Goal: Task Accomplishment & Management: Use online tool/utility

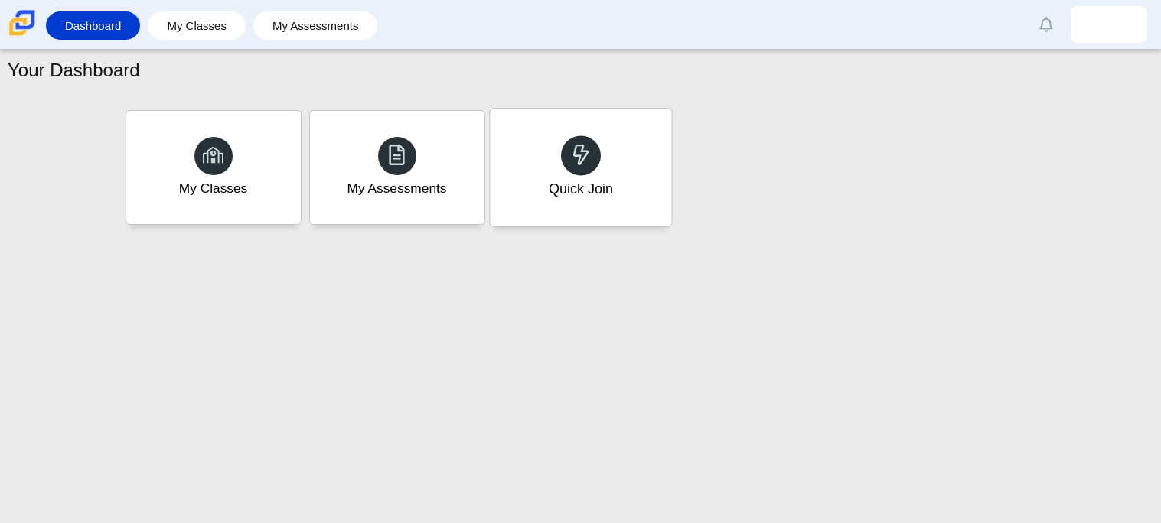
click at [545, 187] on div "Quick Join" at bounding box center [580, 168] width 181 height 118
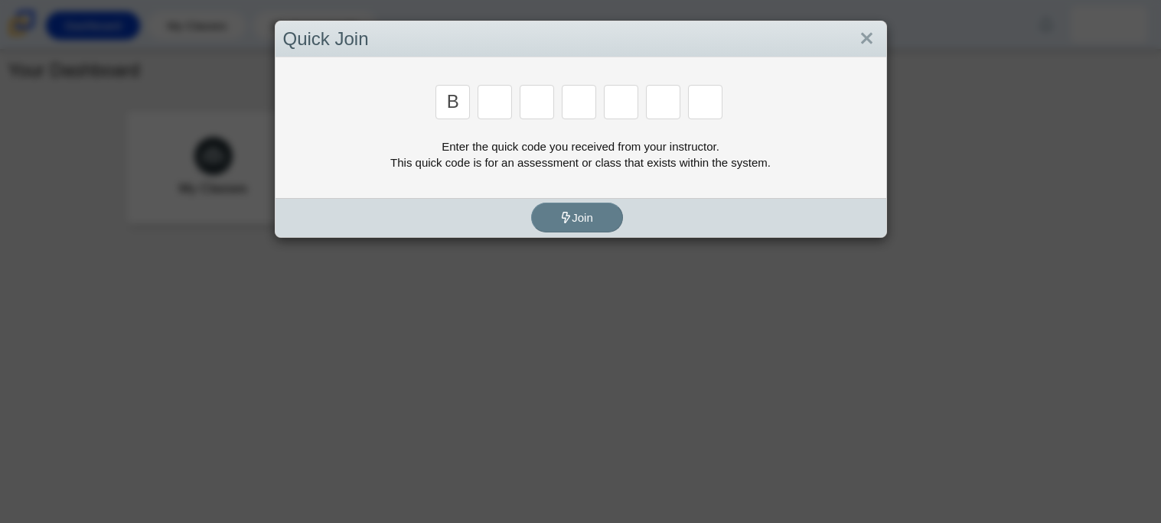
type input "b"
type input "w"
type input "8"
type input "w"
type input "z"
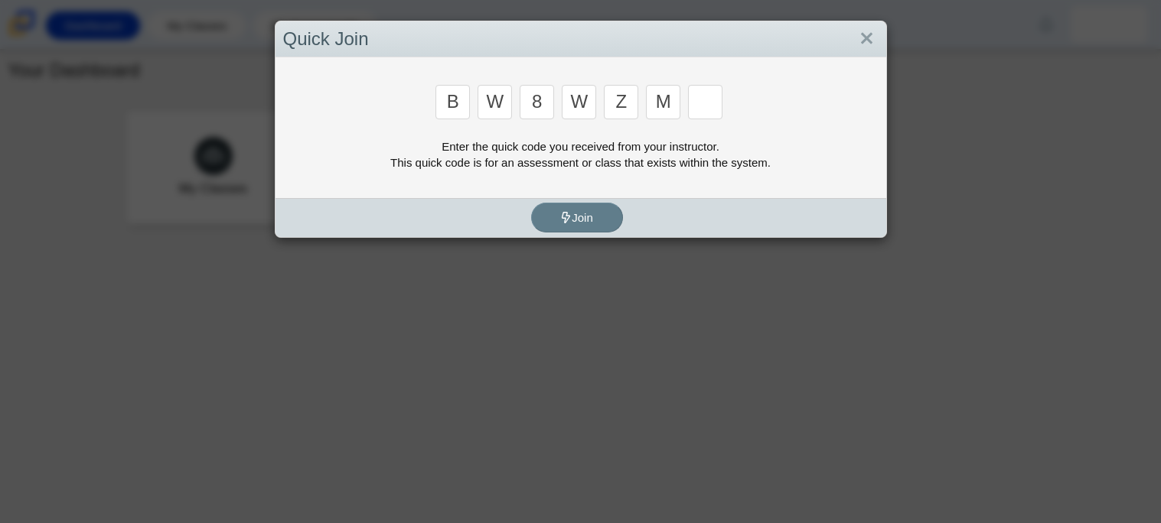
type input "m"
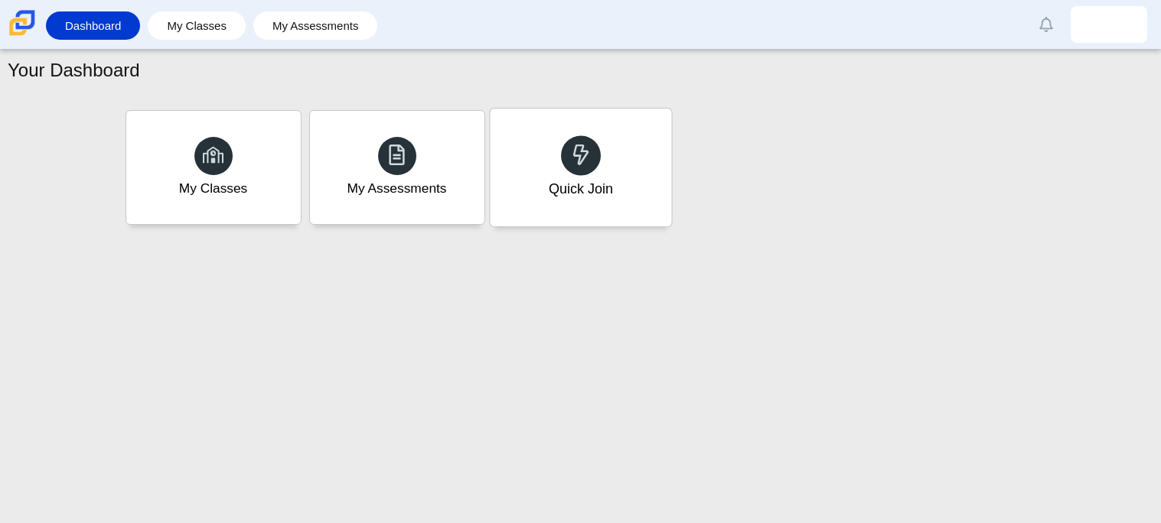
type input "v"
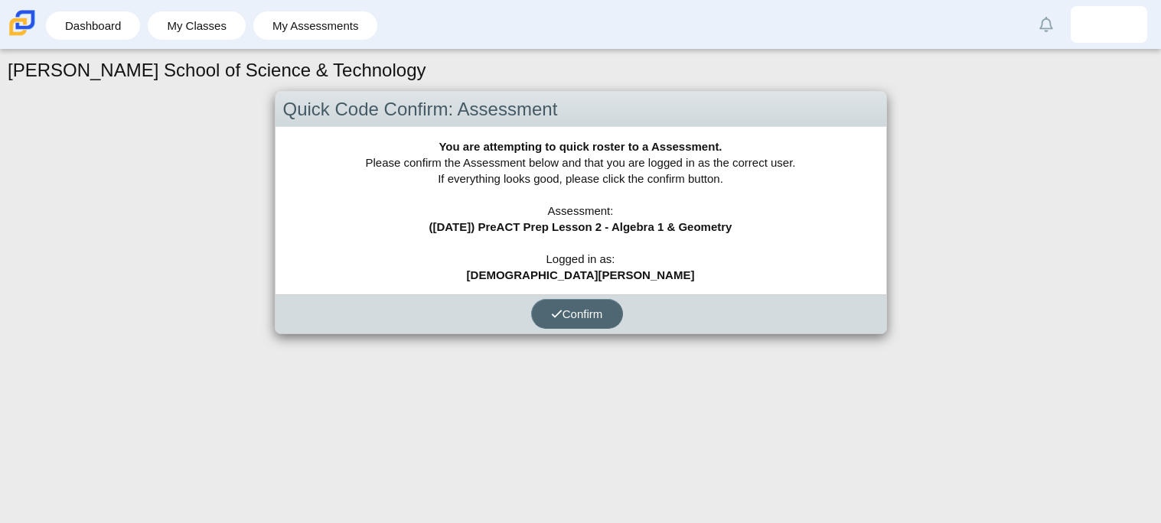
click at [543, 315] on button "Confirm" at bounding box center [577, 314] width 92 height 30
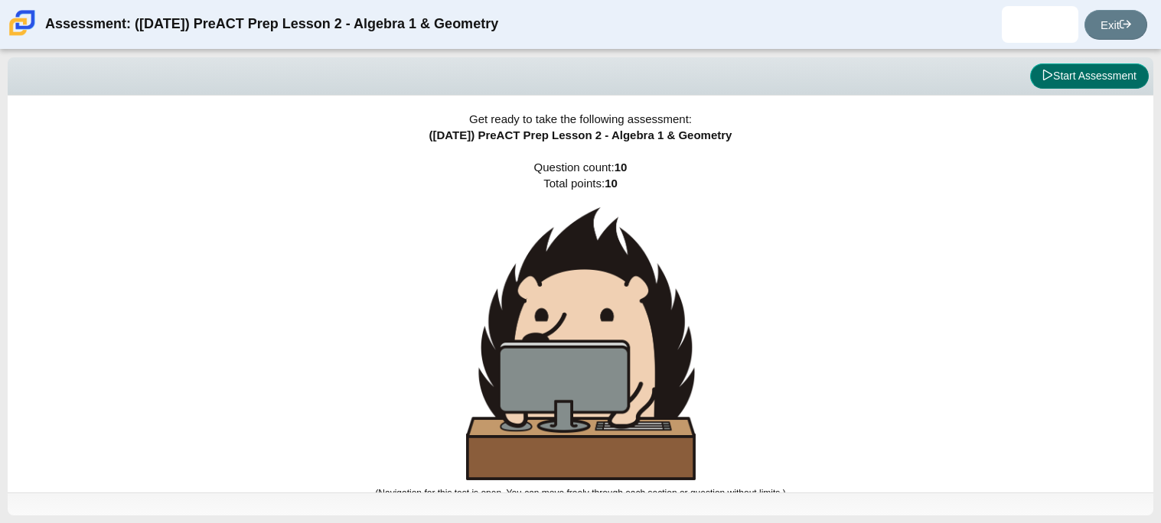
click at [1092, 68] on button "Start Assessment" at bounding box center [1089, 76] width 119 height 26
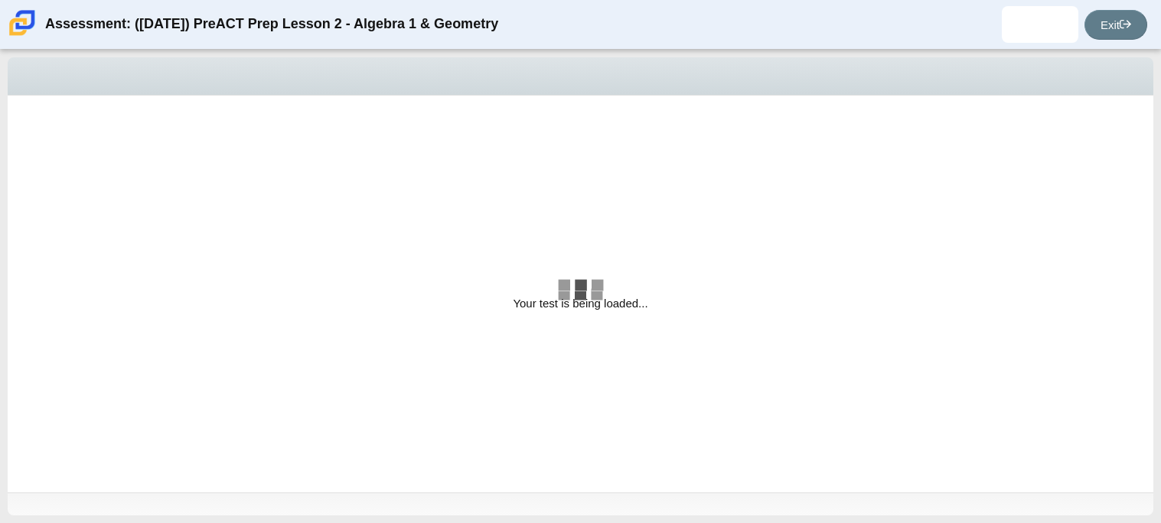
select select "bbf5d072-3e0b-44c4-9a12-6e7c9033f65b"
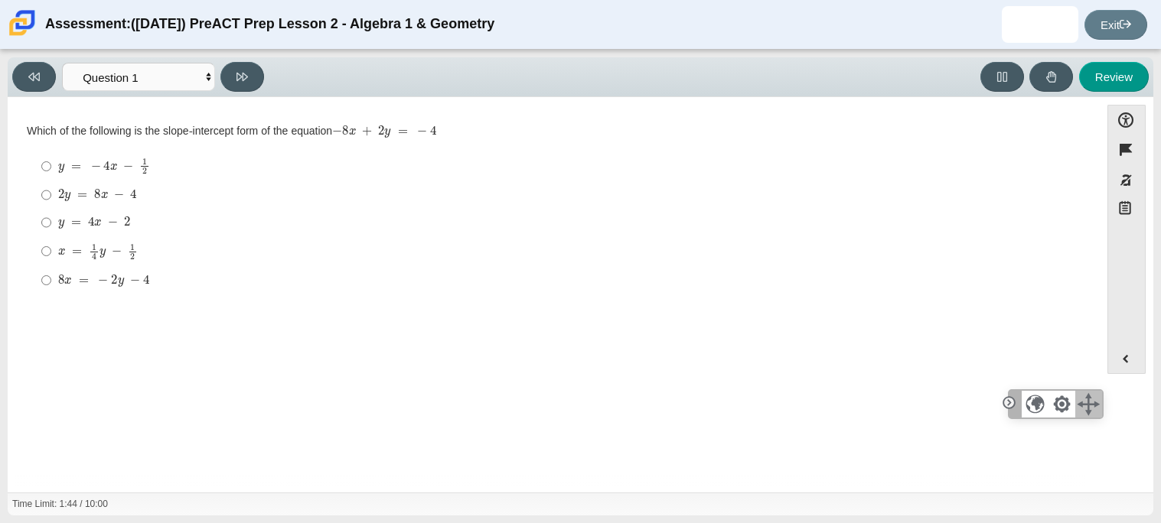
drag, startPoint x: 1118, startPoint y: 471, endPoint x: 1087, endPoint y: 418, distance: 61.0
click at [1087, 418] on div at bounding box center [1088, 404] width 27 height 27
click at [50, 200] on input "2 y = 8 x − 4 2 y = 8 x − 4" at bounding box center [46, 195] width 10 height 28
radio input "true"
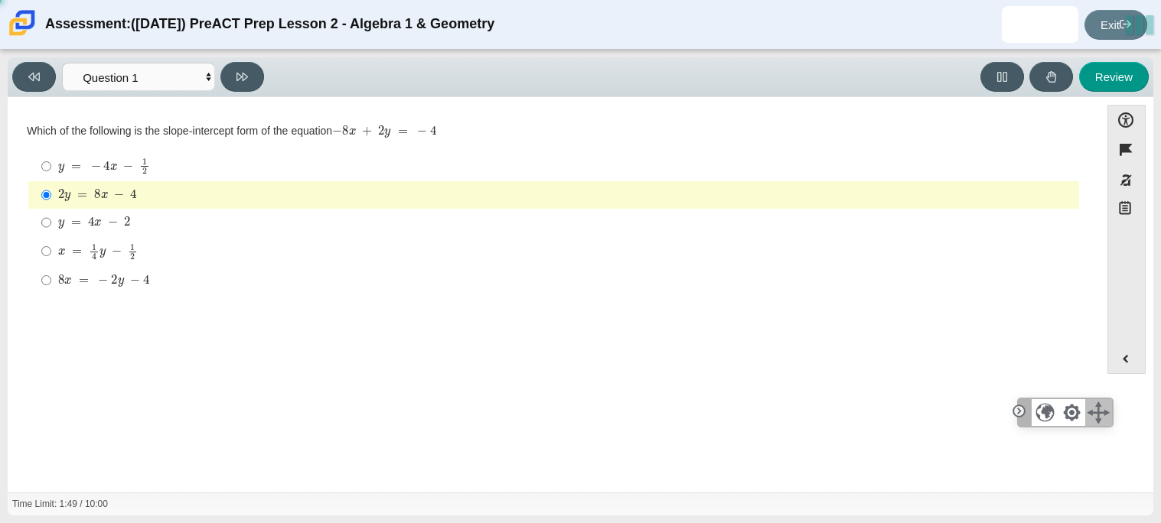
click at [63, 219] on mjx-math "Assessment items" at bounding box center [94, 222] width 72 height 13
click at [51, 219] on input "y = 4 x − 2 y = 4 x − 2" at bounding box center [46, 223] width 10 height 28
radio input "true"
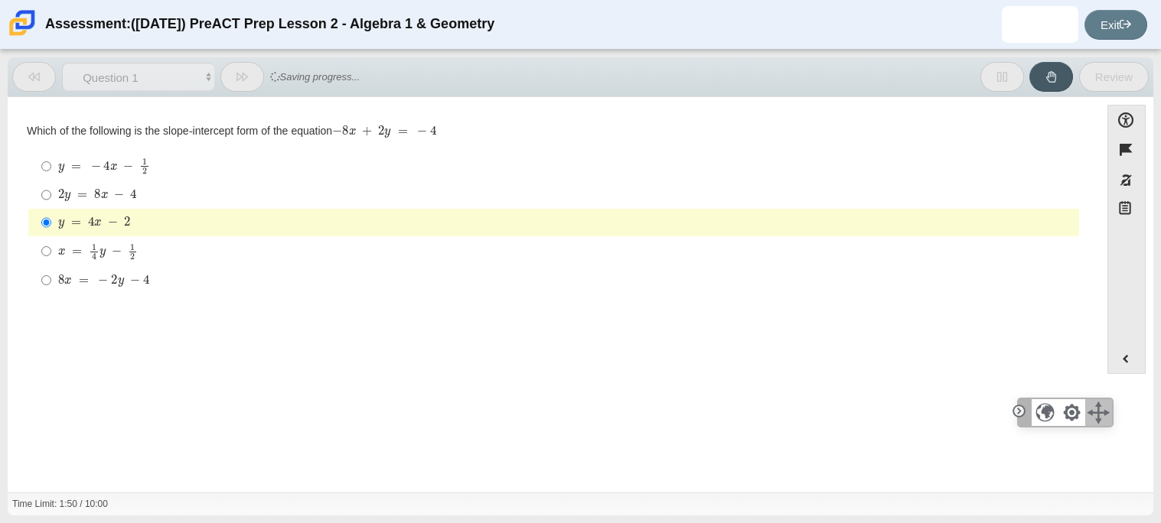
click at [58, 203] on mjx-container "2 y = 8 x − 4" at bounding box center [97, 193] width 79 height 29
click at [51, 203] on input "2 y = 8 x − 4 2 y = 8 x − 4" at bounding box center [46, 195] width 10 height 28
radio input "true"
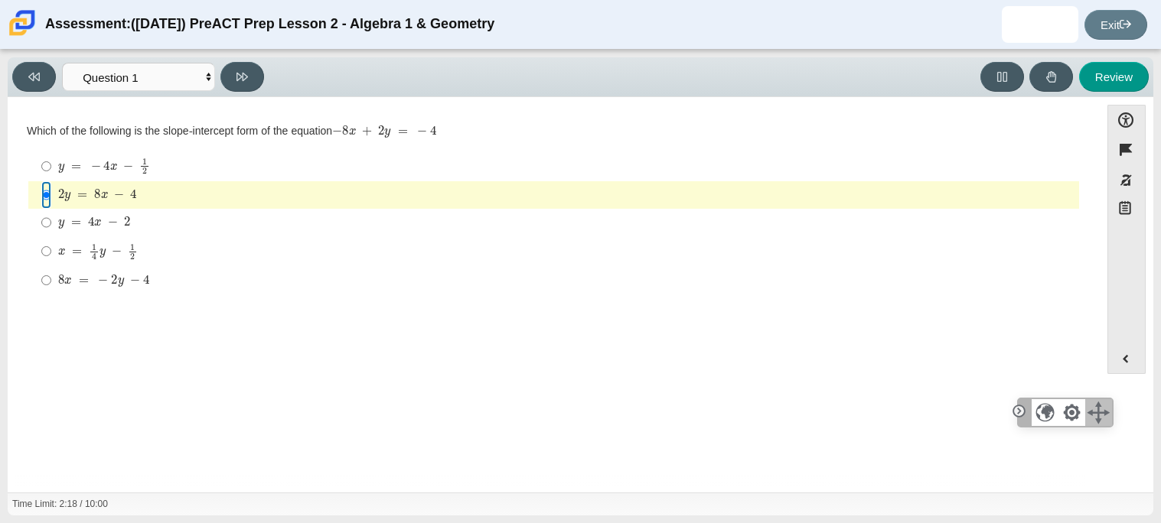
click at [41, 181] on input "2 y = 8 x − 4 2 y = 8 x − 4" at bounding box center [46, 195] width 10 height 28
click at [41, 179] on input "y = − 4 x − 1 2 y = − 4 x − 1 2" at bounding box center [46, 166] width 10 height 30
radio input "true"
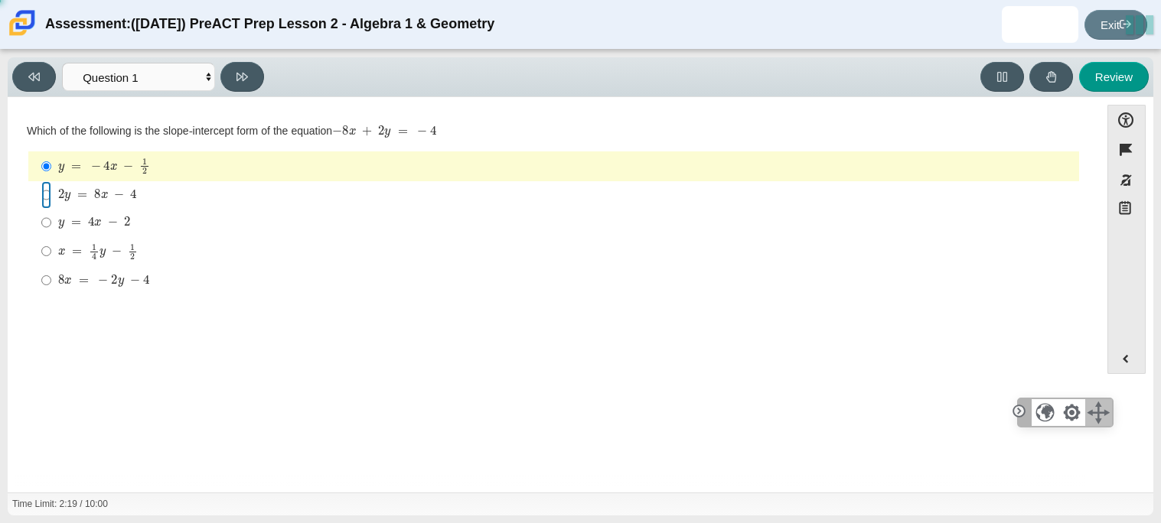
click at [45, 187] on input "2 y = 8 x − 4 2 y = 8 x − 4" at bounding box center [46, 195] width 10 height 28
radio input "true"
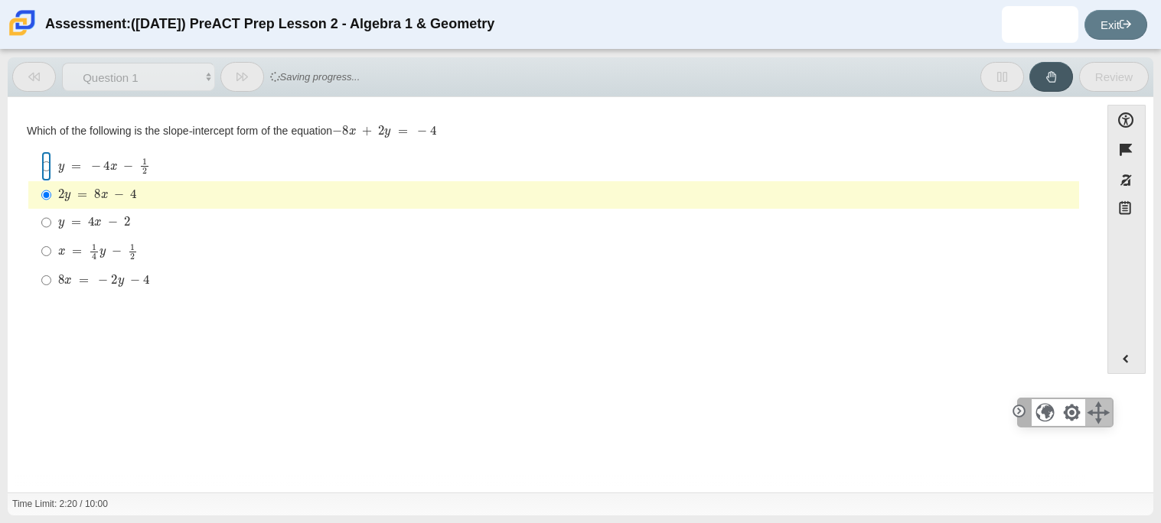
click at [49, 177] on input "y = − 4 x − 1 2 y = − 4 x − 1 2" at bounding box center [46, 166] width 10 height 30
radio input "true"
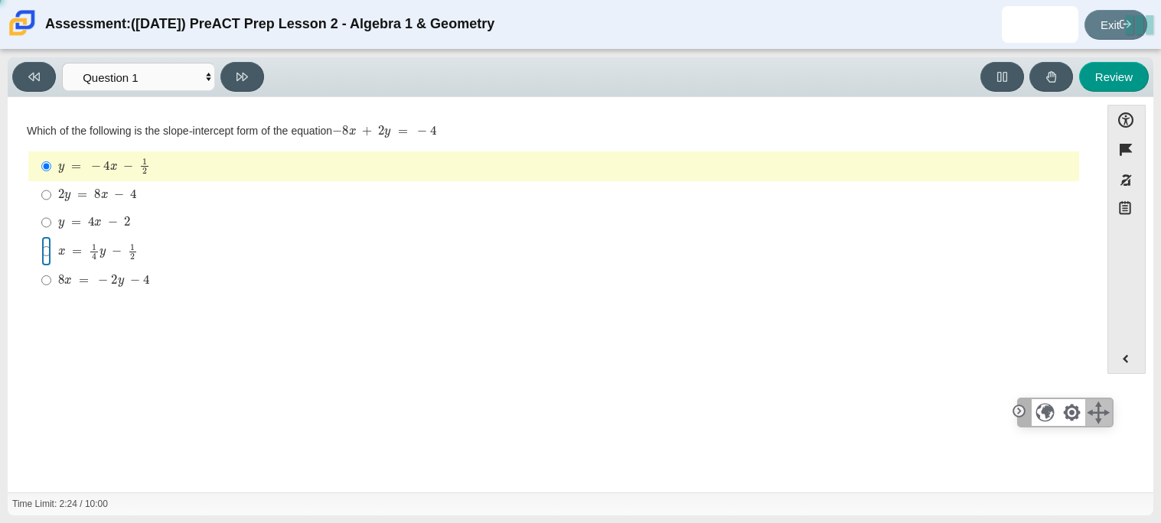
click at [43, 257] on input "x = 1 4 y − 1 2 x = 1 4 y − 1 2" at bounding box center [46, 251] width 10 height 30
radio input "true"
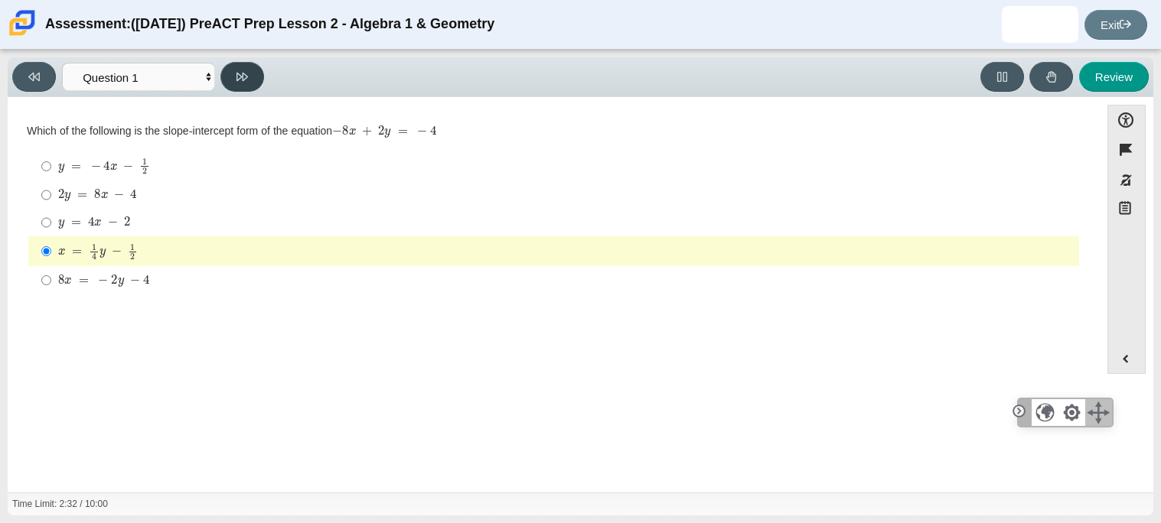
drag, startPoint x: 244, startPoint y: 80, endPoint x: 539, endPoint y: 164, distance: 307.3
click at [539, 164] on div "Viewing Question 1 of 10 in Pacing Mode Questions Question 1 Question 2 Questio…" at bounding box center [580, 286] width 1145 height 458
click at [1130, 87] on button "Review" at bounding box center [1114, 77] width 70 height 30
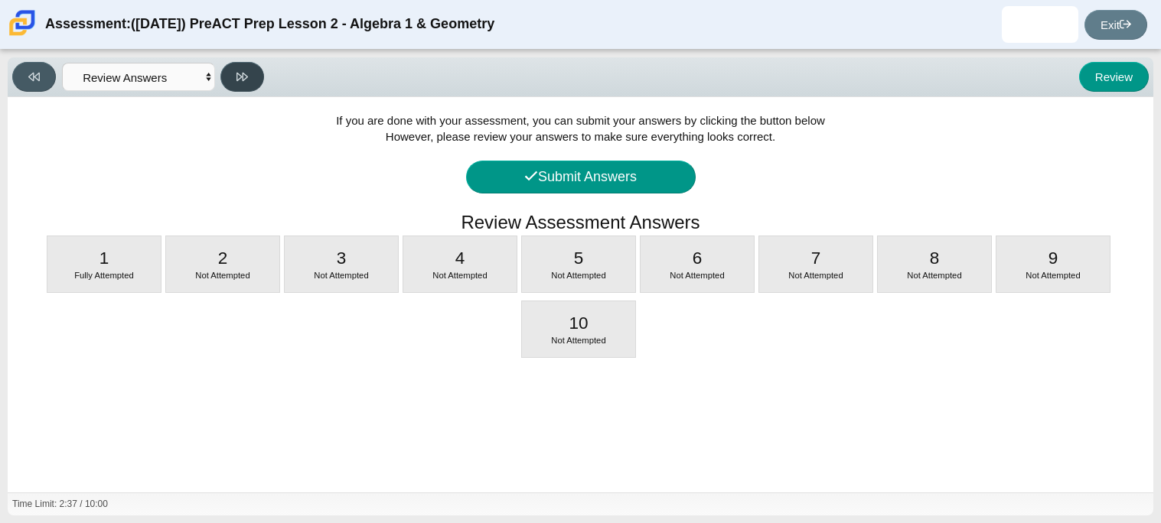
click at [252, 78] on button at bounding box center [242, 77] width 44 height 30
click at [122, 272] on span "Fully Attempted" at bounding box center [104, 275] width 60 height 9
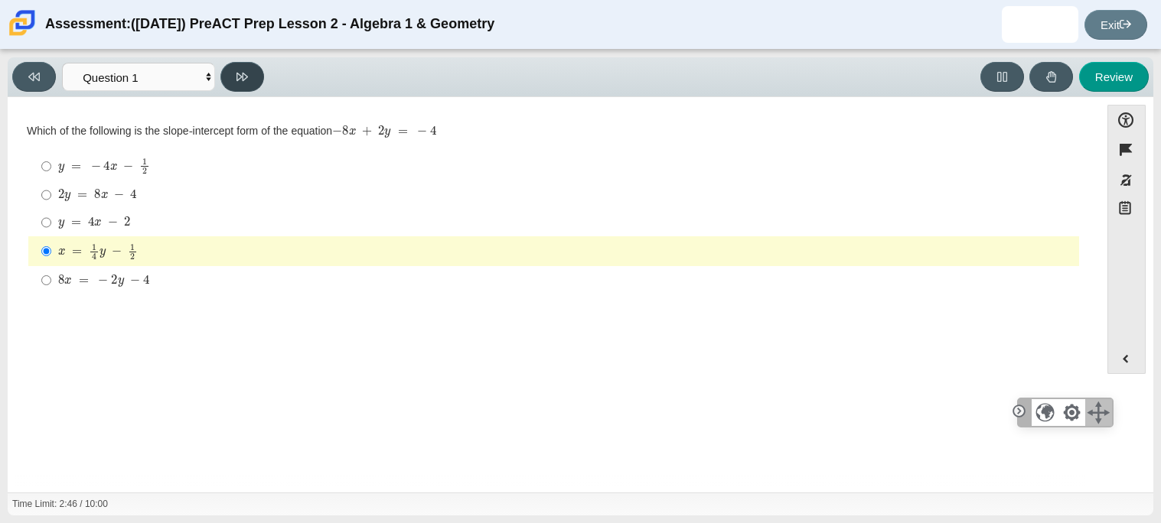
click at [260, 79] on button at bounding box center [242, 77] width 44 height 30
select select "ed62e223-81bd-4cbf-ab48-ab975844bd1f"
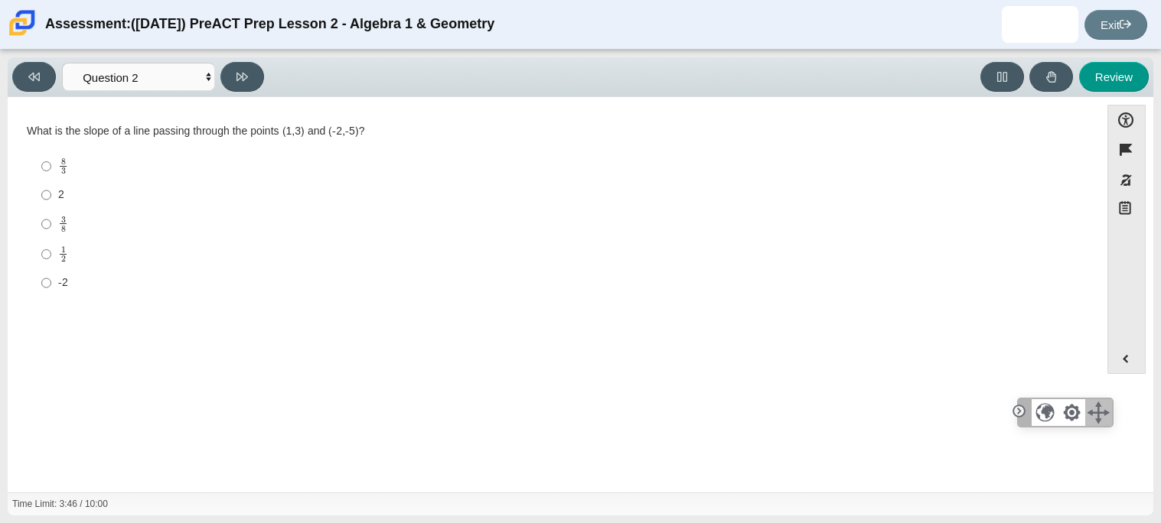
click at [61, 176] on mjx-container "8 3" at bounding box center [63, 165] width 10 height 29
click at [51, 176] on input "8 3 8 thirds" at bounding box center [46, 166] width 10 height 30
radio input "true"
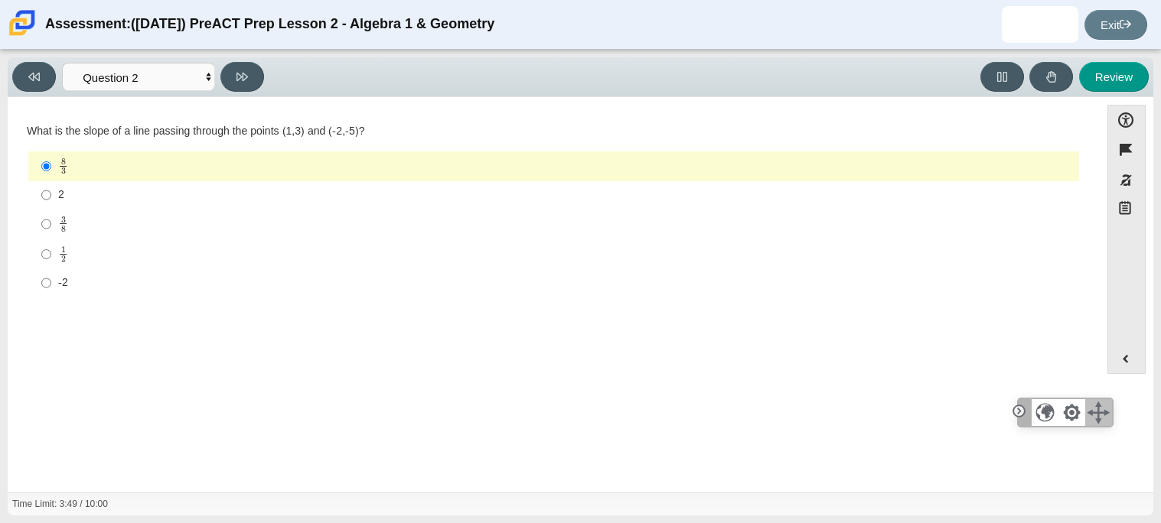
click at [62, 198] on div "2" at bounding box center [565, 194] width 1014 height 15
click at [51, 198] on input "2 2" at bounding box center [46, 195] width 10 height 28
radio input "true"
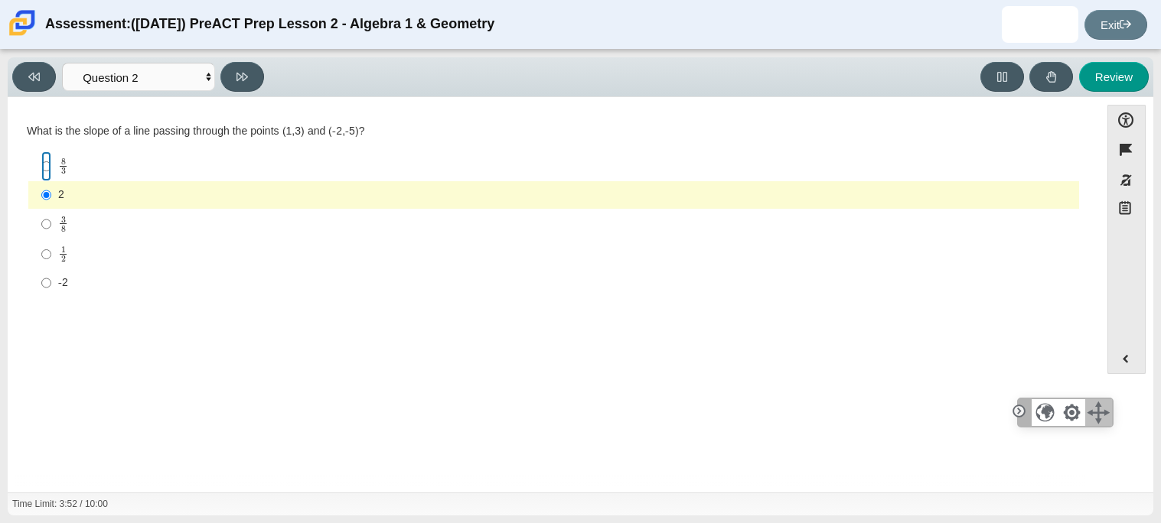
click at [47, 171] on input "8 3 8 thirds" at bounding box center [46, 166] width 10 height 30
radio input "true"
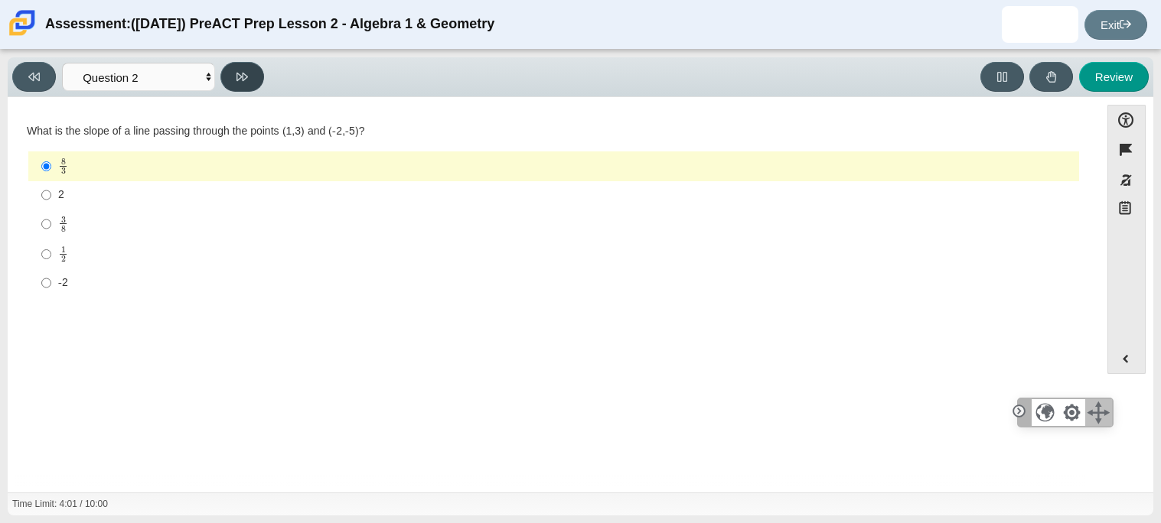
click at [254, 84] on button at bounding box center [242, 77] width 44 height 30
select select "97f4f5fa-a52e-4fed-af51-565bfcdf47cb"
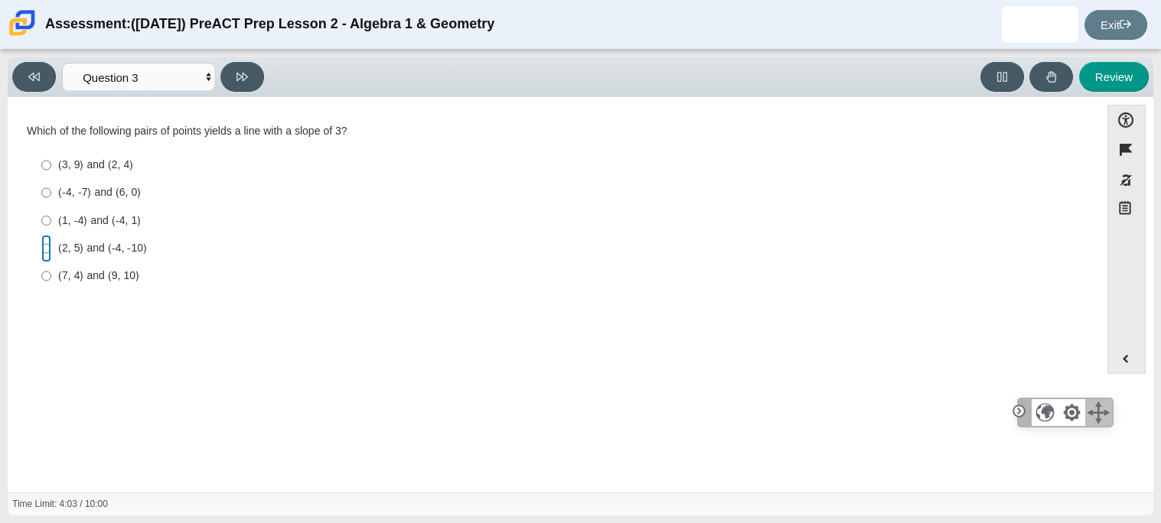
click at [45, 243] on input "(2, 5) and (-4, -10) (2, 5) and (-4, -10)" at bounding box center [46, 249] width 10 height 28
radio input "true"
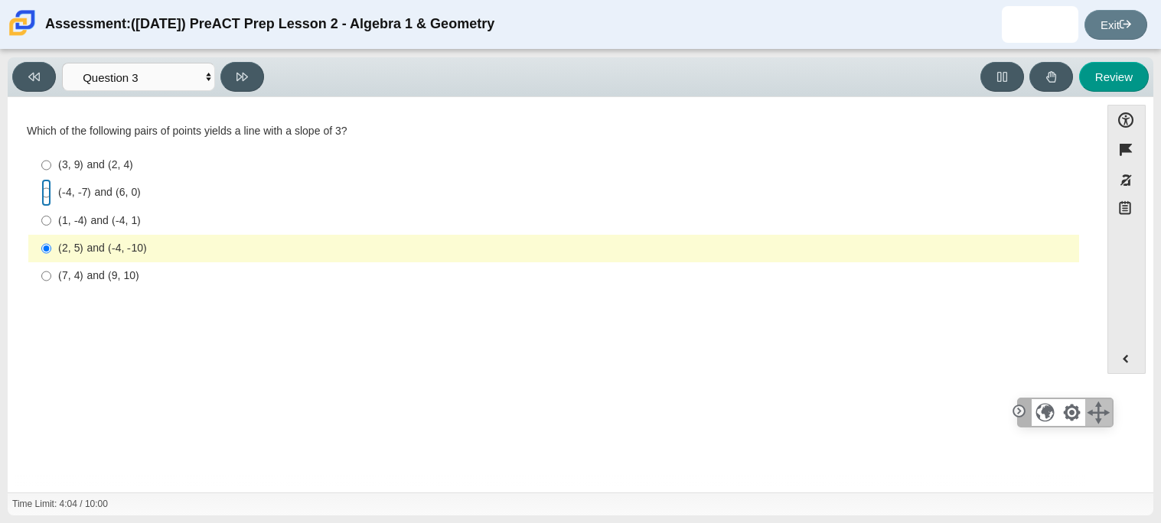
click at [44, 197] on input "(-4, -7) and (6, 0) (-4, -7) and (6, 0)" at bounding box center [46, 193] width 10 height 28
radio input "true"
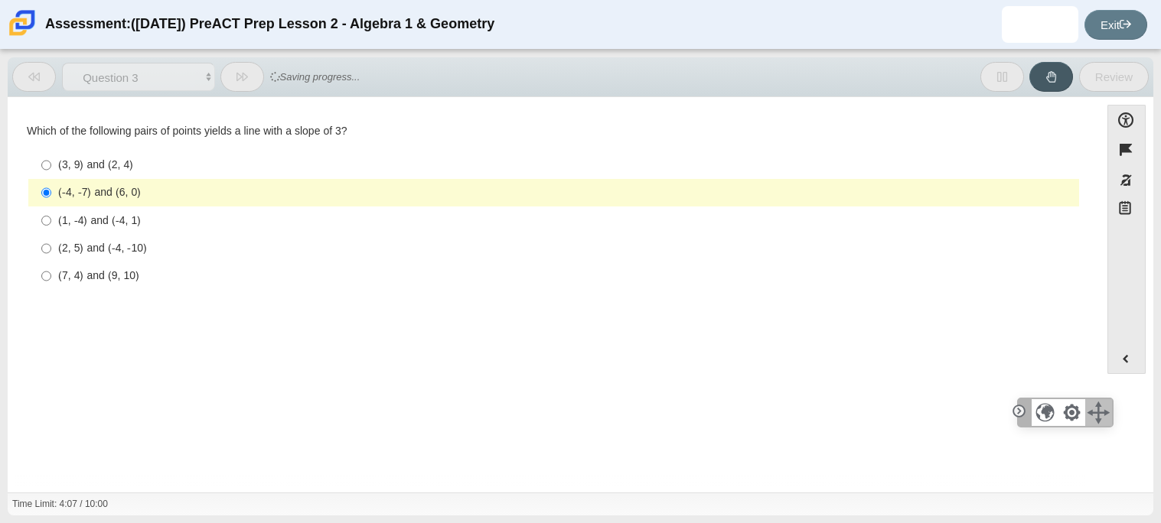
click at [80, 288] on label "(7, 4) and (9, 10) (7, 4) and (9, 10)" at bounding box center [555, 276] width 1048 height 28
click at [51, 288] on input "(7, 4) and (9, 10) (7, 4) and (9, 10)" at bounding box center [46, 276] width 10 height 28
radio input "true"
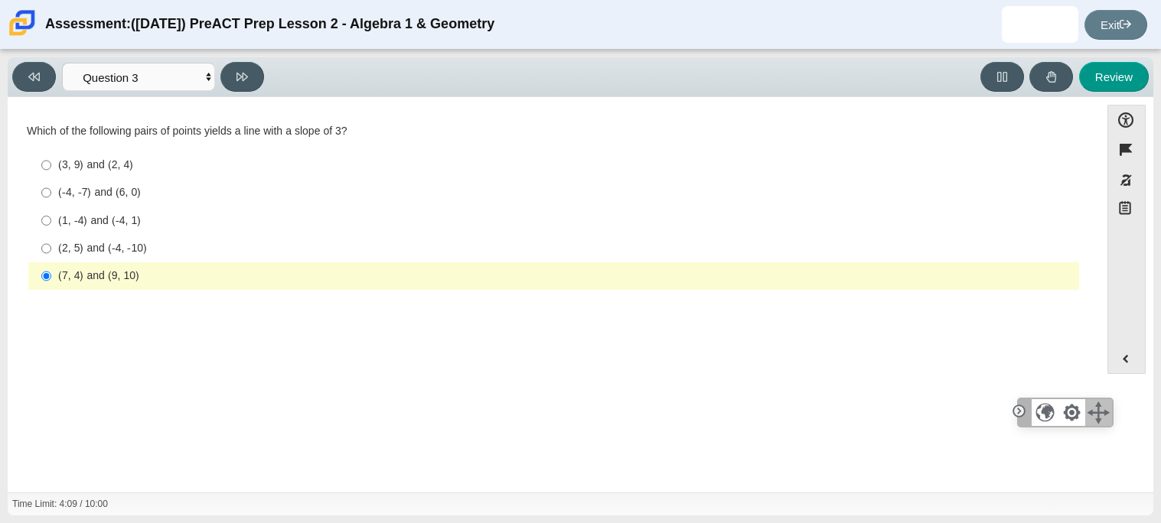
click at [54, 153] on label "(3, 9) and (2, 4) (3, 9) and (2, 4)" at bounding box center [555, 165] width 1048 height 28
click at [51, 153] on input "(3, 9) and (2, 4) (3, 9) and (2, 4)" at bounding box center [46, 165] width 10 height 28
radio input "true"
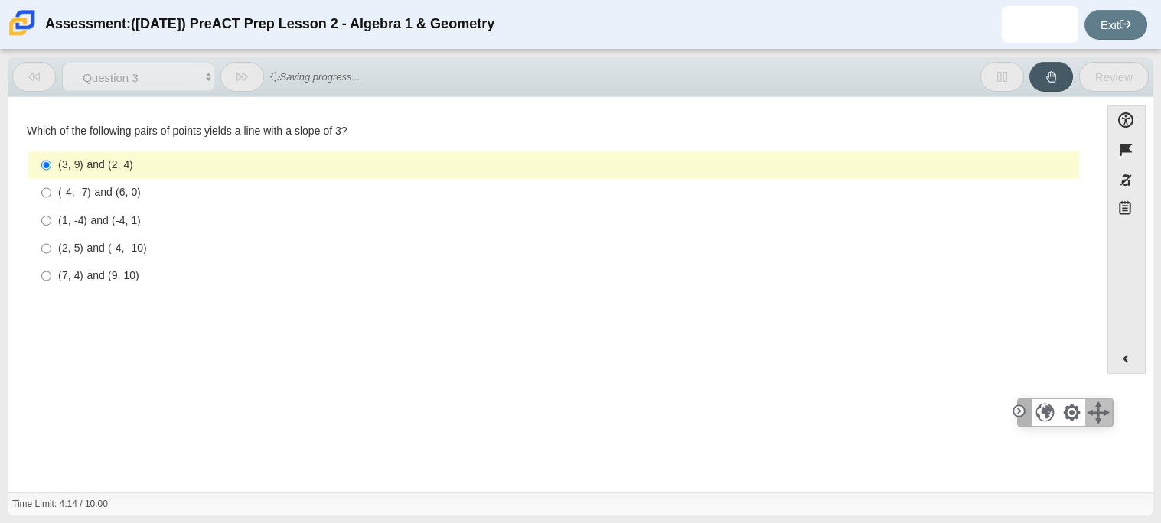
click at [60, 240] on label "(2, 5) and (-4, -10) (2, 5) and (-4, -10)" at bounding box center [555, 249] width 1048 height 28
click at [51, 240] on input "(2, 5) and (-4, -10) (2, 5) and (-4, -10)" at bounding box center [46, 249] width 10 height 28
radio input "true"
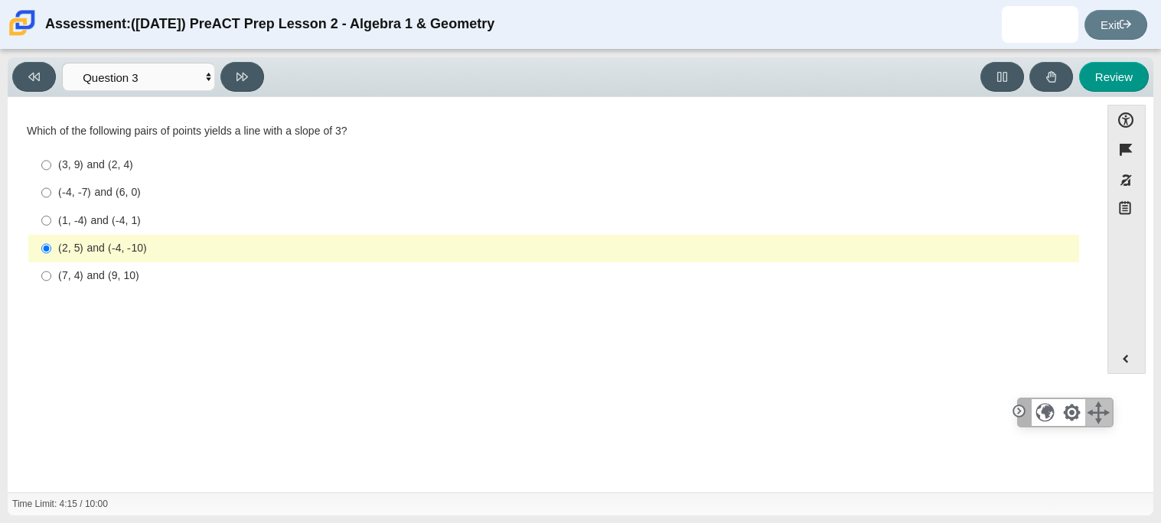
click at [53, 224] on label "(1, -4) and (-4, 1) (1, -4) and (-4, 1)" at bounding box center [555, 221] width 1048 height 28
click at [51, 224] on input "(1, -4) and (-4, 1) (1, -4) and (-4, 1)" at bounding box center [46, 221] width 10 height 28
radio input "true"
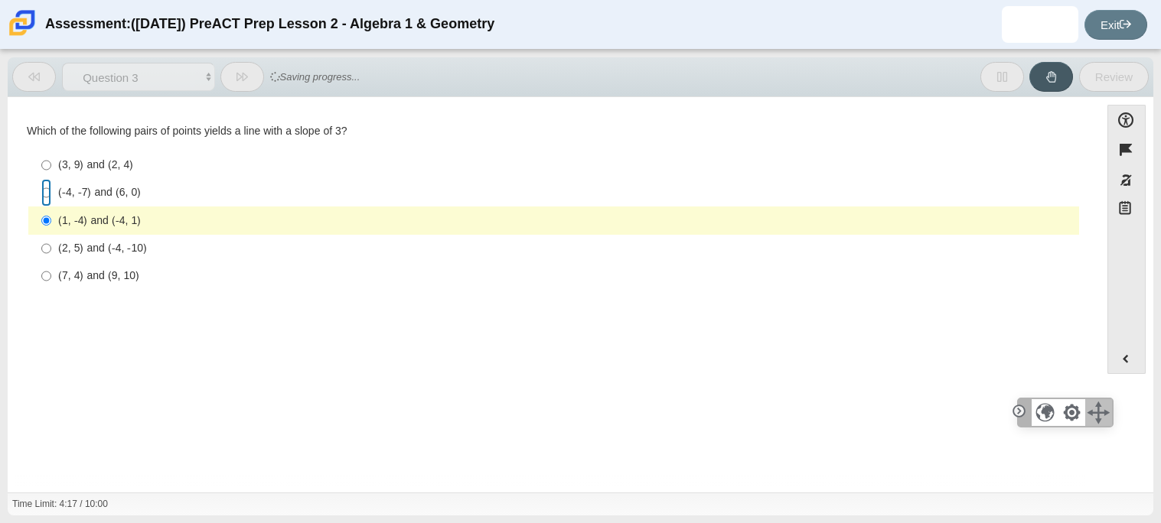
click at [47, 194] on input "(-4, -7) and (6, 0) (-4, -7) and (6, 0)" at bounding box center [46, 193] width 10 height 28
radio input "true"
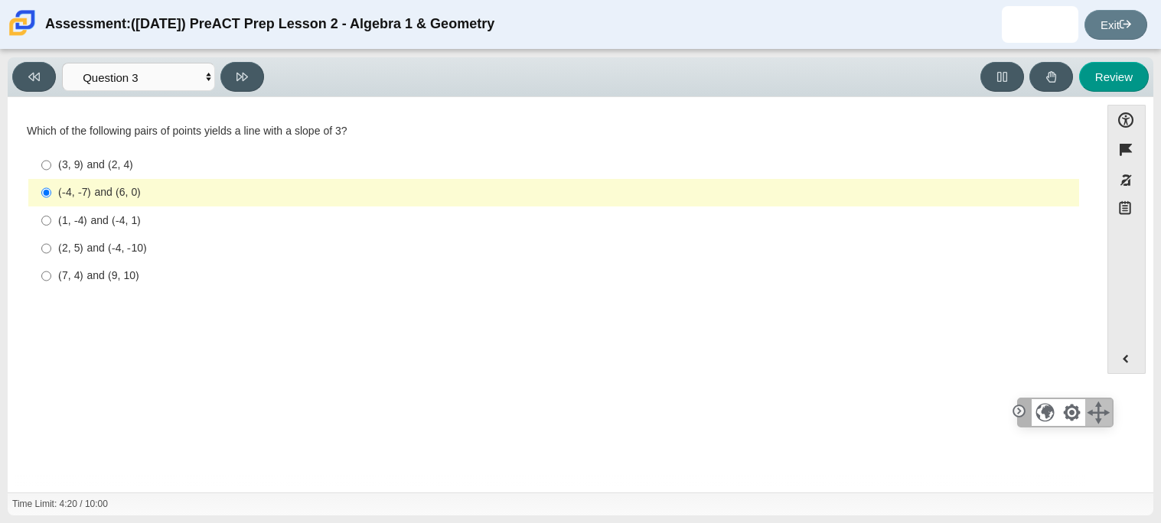
click at [124, 223] on div "(1, -4) and (-4, 1)" at bounding box center [565, 220] width 1014 height 15
click at [51, 223] on input "(1, -4) and (-4, 1) (1, -4) and (-4, 1)" at bounding box center [46, 221] width 10 height 28
radio input "true"
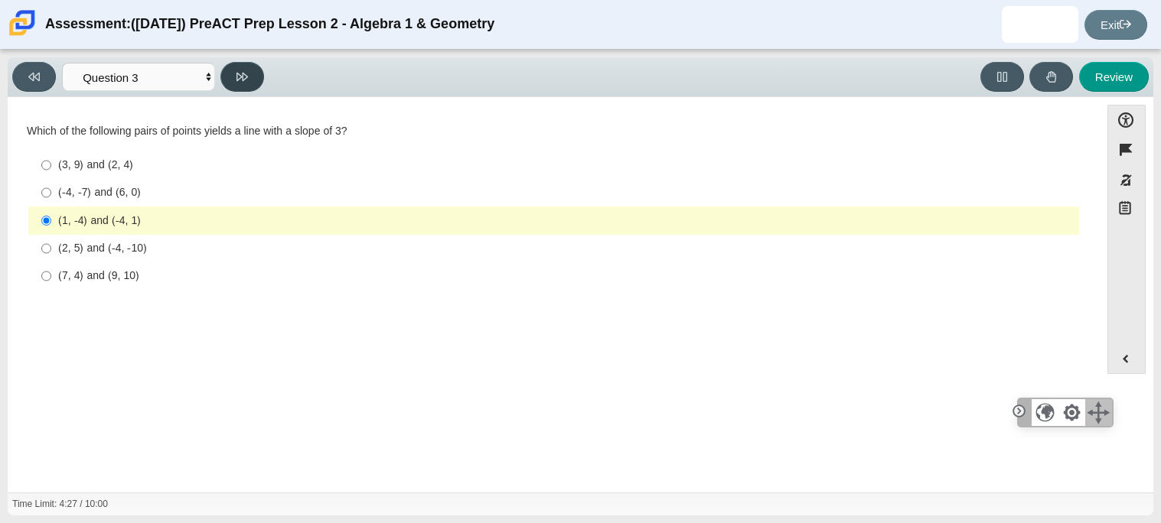
click at [249, 80] on button at bounding box center [242, 77] width 44 height 30
select select "89427bb7-e313-4f00-988f-8b8255897029"
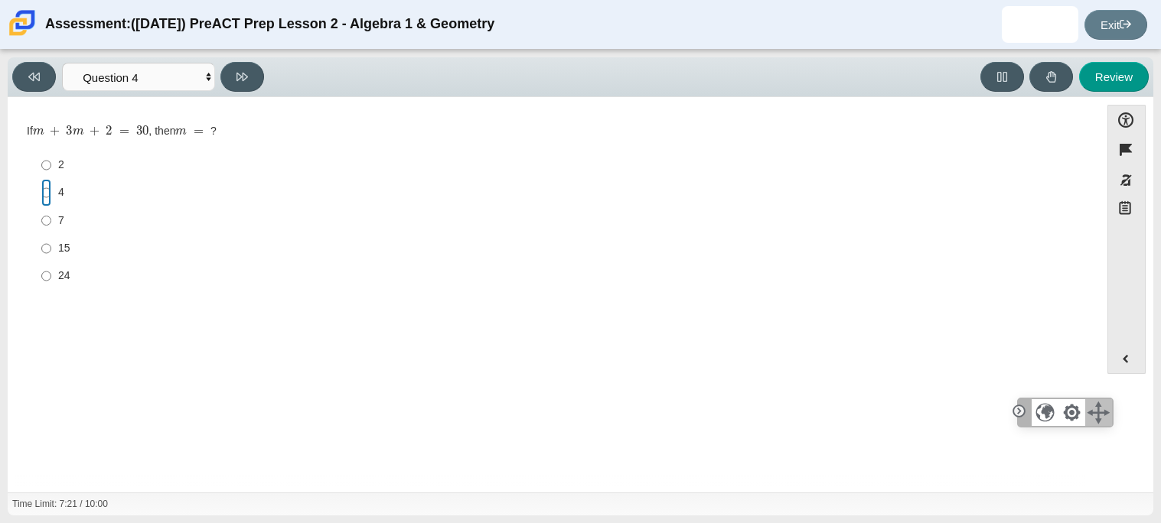
click at [49, 206] on input "4 4" at bounding box center [46, 193] width 10 height 28
radio input "true"
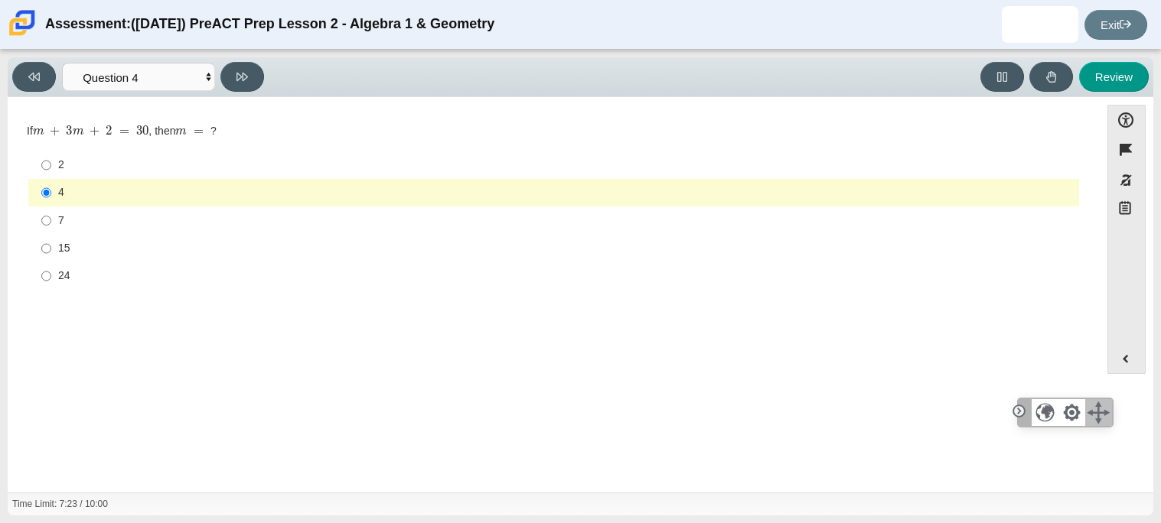
click at [55, 250] on label "15 15" at bounding box center [555, 249] width 1048 height 28
click at [51, 250] on input "15 15" at bounding box center [46, 249] width 10 height 28
radio input "true"
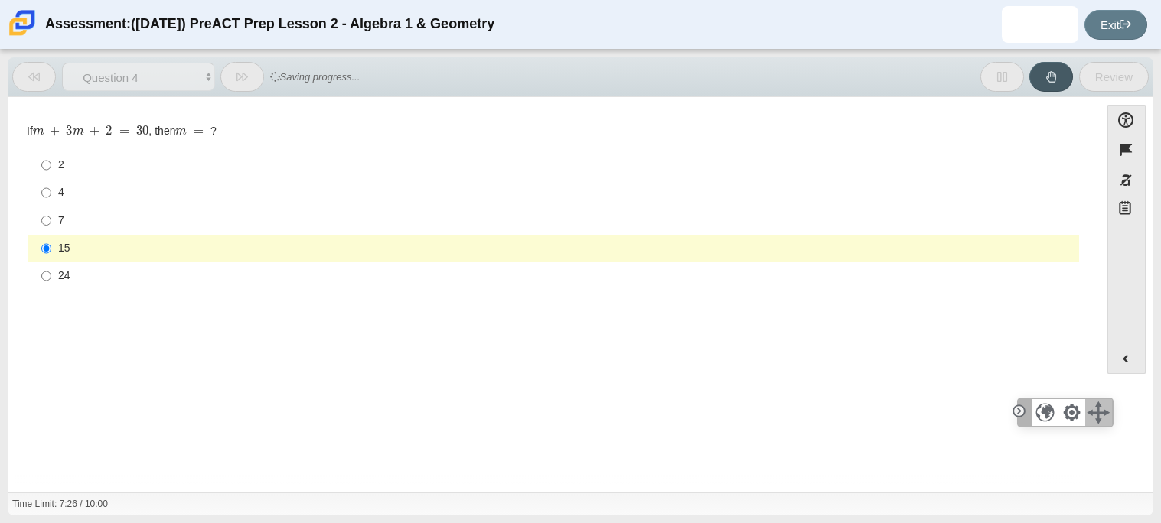
click at [67, 190] on div "4" at bounding box center [565, 192] width 1014 height 15
click at [51, 190] on input "4 4" at bounding box center [46, 193] width 10 height 28
radio input "true"
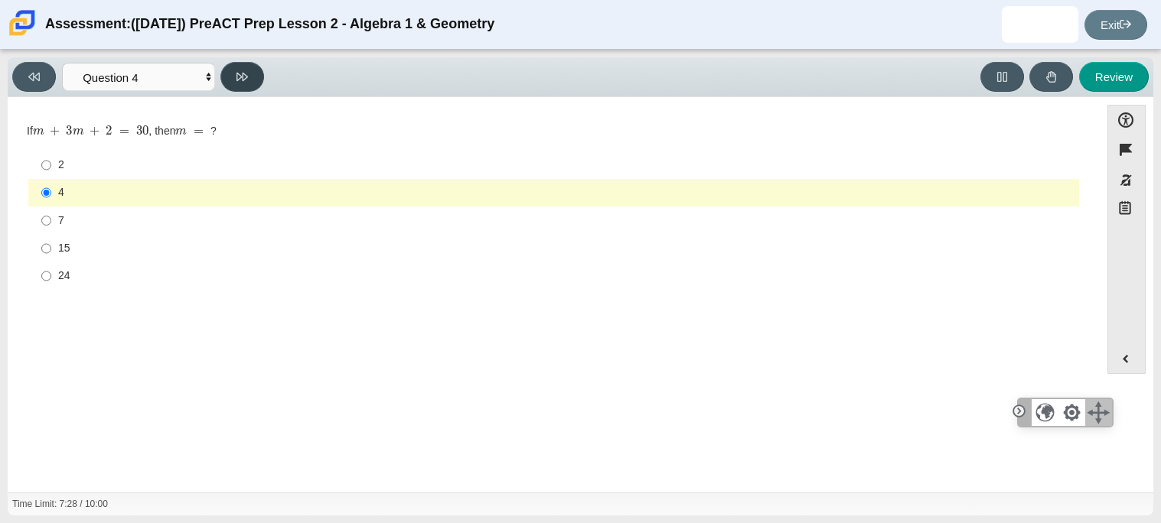
click at [246, 78] on icon at bounding box center [241, 76] width 11 height 11
select select "489dcffd-4e6a-49cf-a9d6-ad1d4a911a4e"
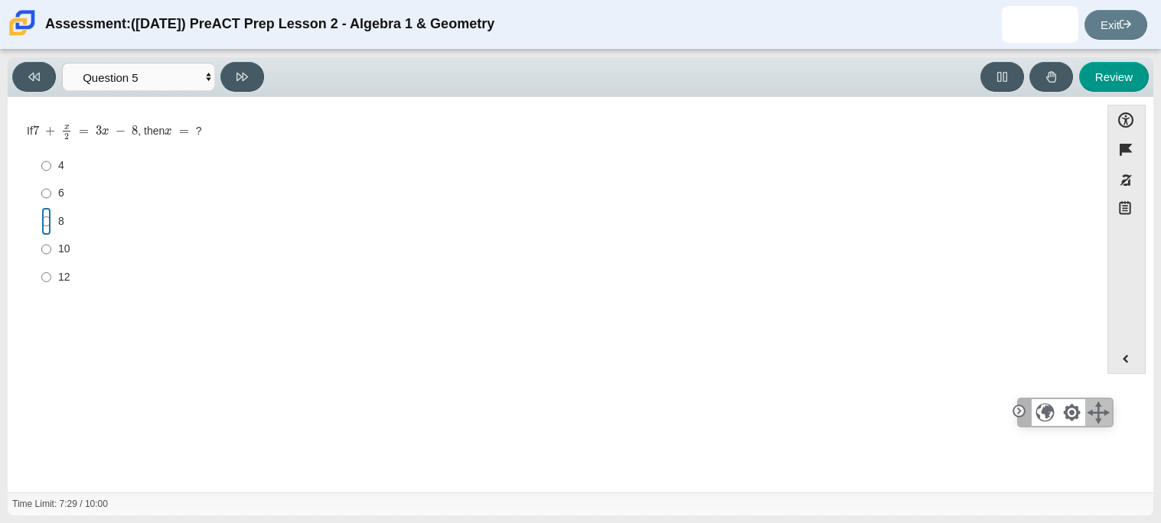
click at [44, 220] on input "8 8" at bounding box center [46, 221] width 10 height 28
radio input "true"
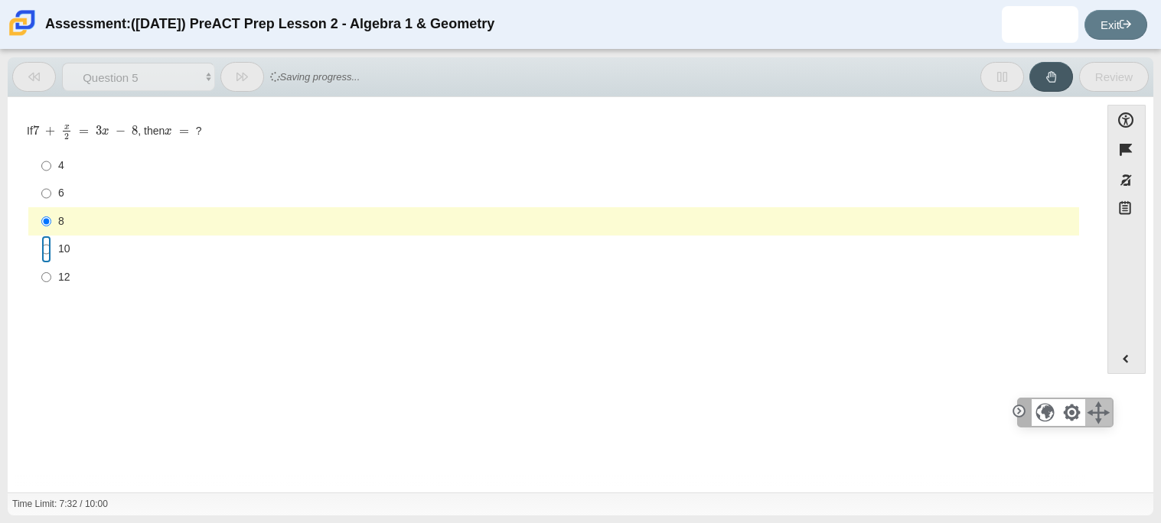
click at [50, 259] on input "10 10" at bounding box center [46, 250] width 10 height 28
radio input "true"
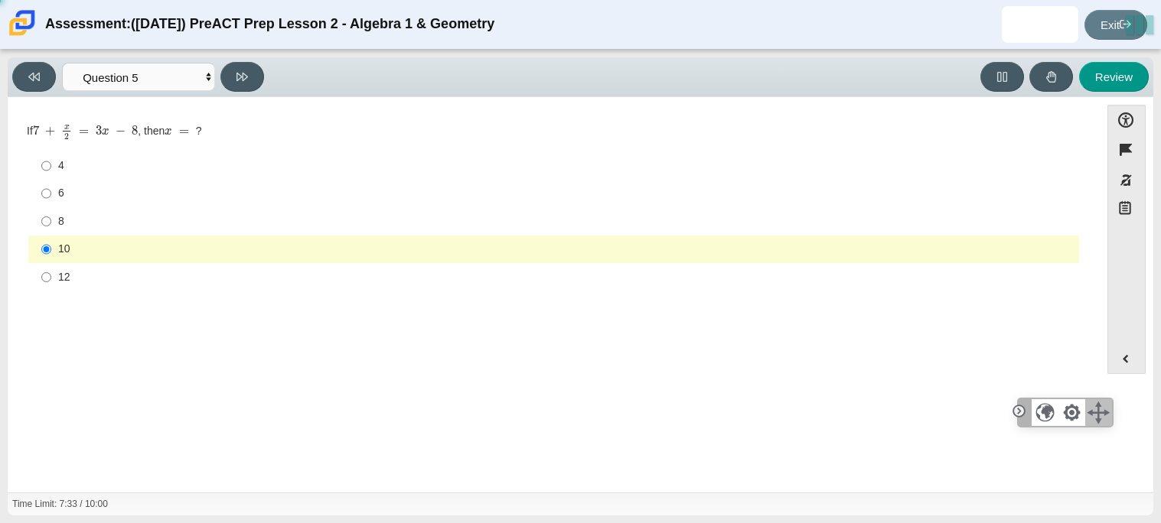
click at [59, 273] on div "12" at bounding box center [565, 277] width 1014 height 15
click at [51, 273] on input "12 12" at bounding box center [46, 277] width 10 height 28
radio input "true"
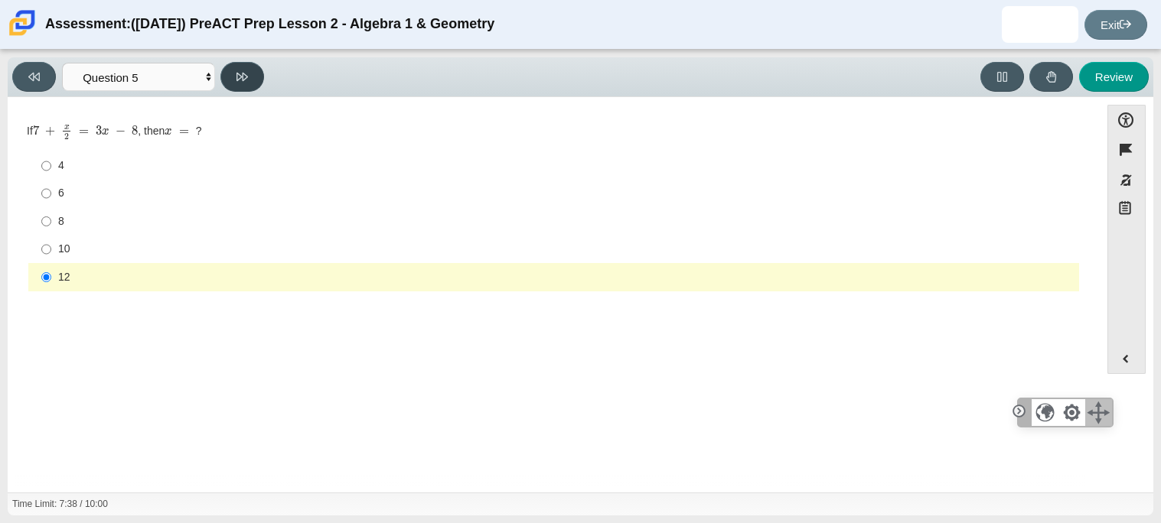
click at [239, 76] on icon at bounding box center [241, 76] width 11 height 11
select select "210571de-36a6-4d8e-a361-ceff8ef801dc"
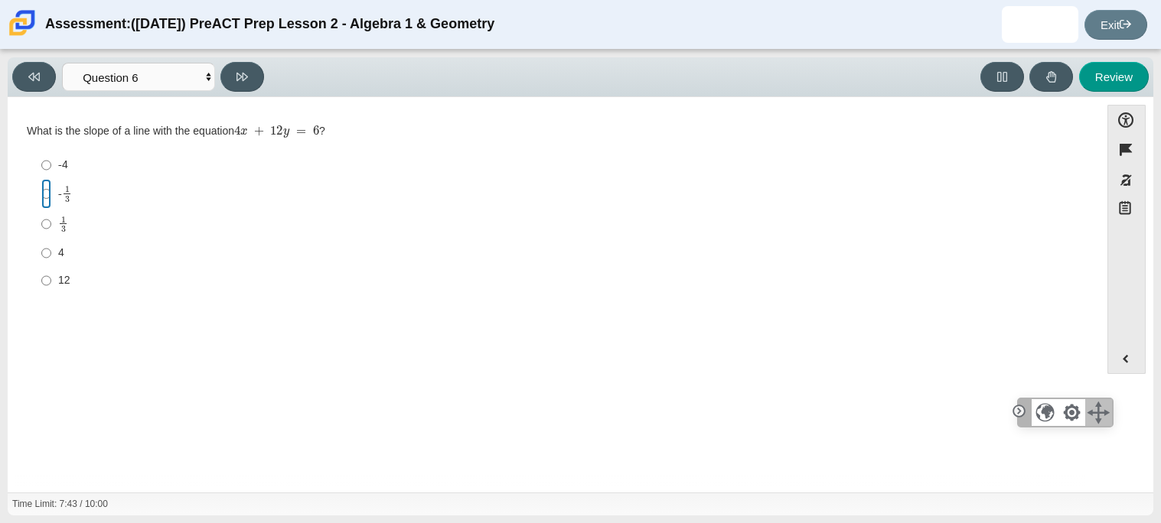
click at [44, 197] on input "- 1 3 -1 third" at bounding box center [46, 194] width 10 height 30
radio input "true"
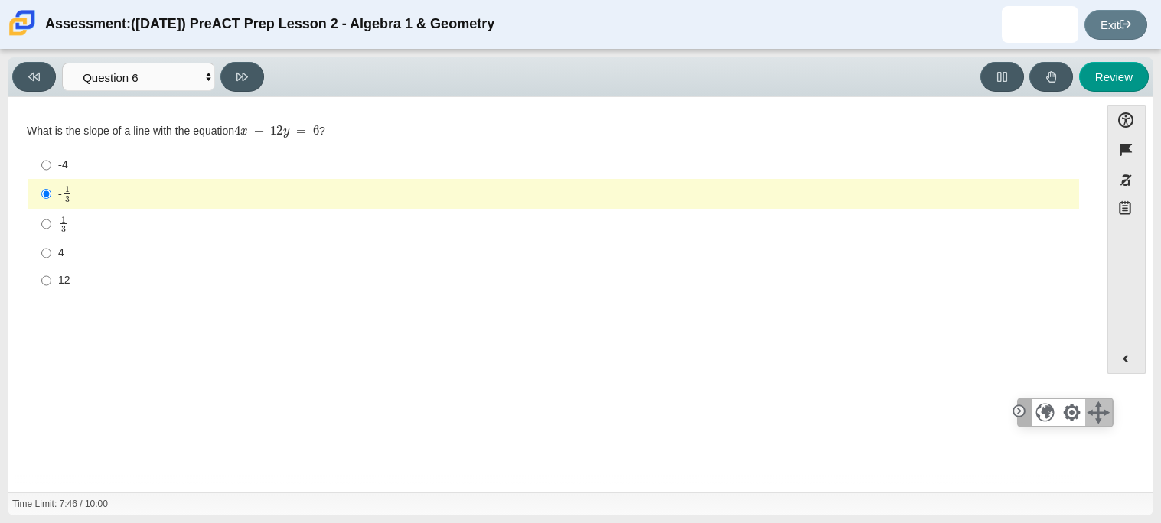
click at [257, 90] on div "Viewing Question 6 of 10 in Pacing Mode Questions Question 1 Question 2 Questio…" at bounding box center [141, 77] width 258 height 30
click at [242, 84] on button at bounding box center [242, 77] width 44 height 30
select select "ec95ace6-bebc-42b8-9428-40567494d4da"
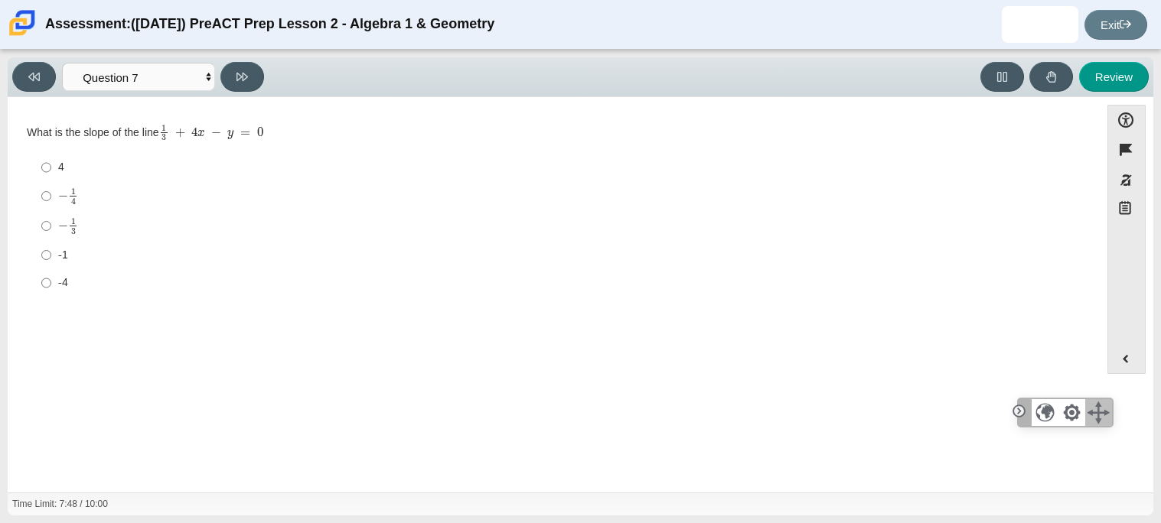
click at [52, 246] on label "-1 -1" at bounding box center [555, 255] width 1048 height 28
click at [51, 246] on input "-1 -1" at bounding box center [46, 255] width 10 height 28
radio input "true"
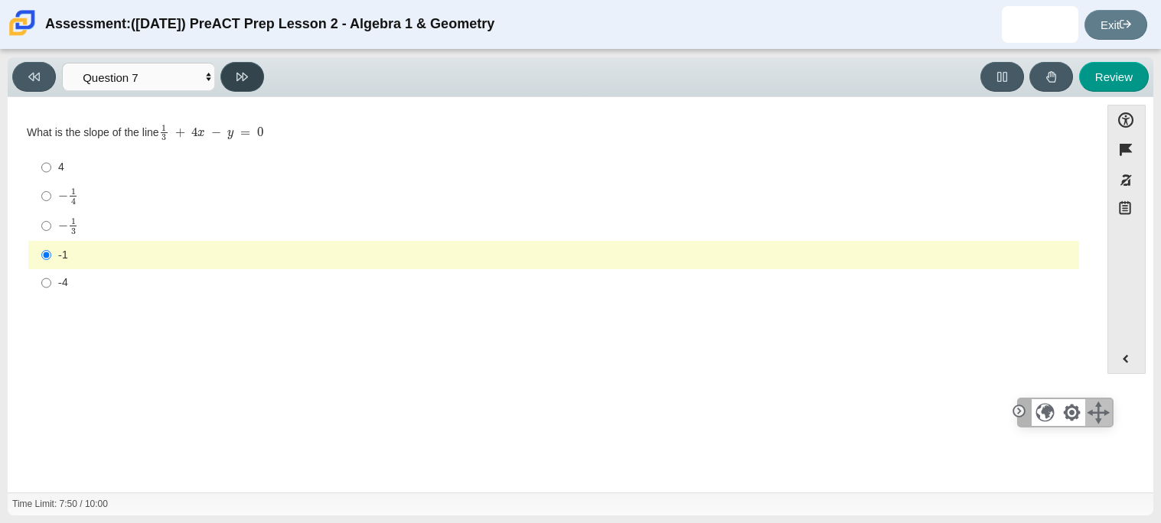
click at [243, 88] on button at bounding box center [242, 77] width 44 height 30
select select "ce81fe10-bf29-4b5e-8bd7-4f47f2fed4d8"
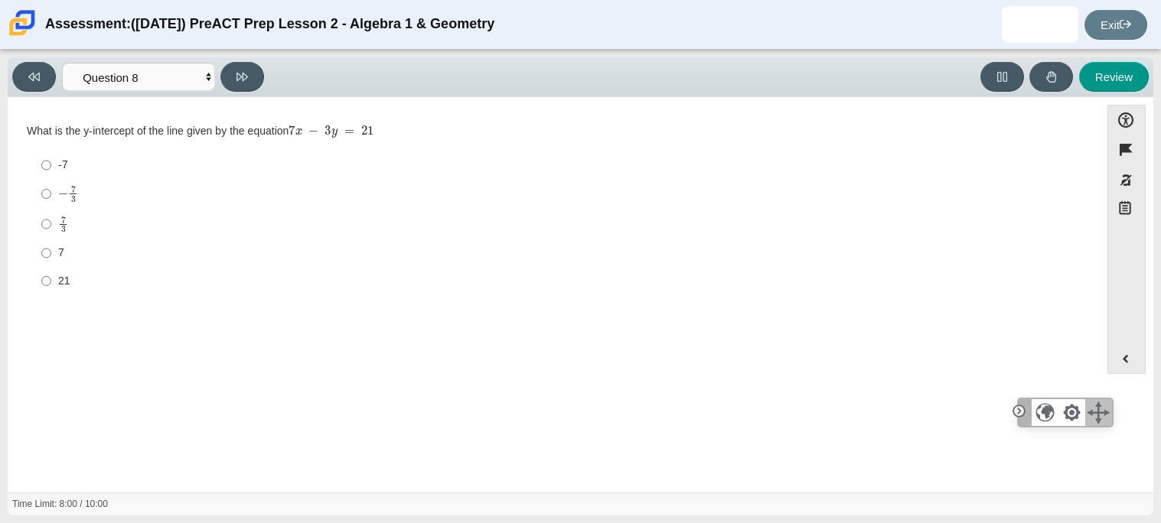
click at [70, 231] on div "7 3" at bounding box center [565, 225] width 1014 height 18
click at [51, 231] on input "7 3 7 thirds" at bounding box center [46, 224] width 10 height 30
radio input "true"
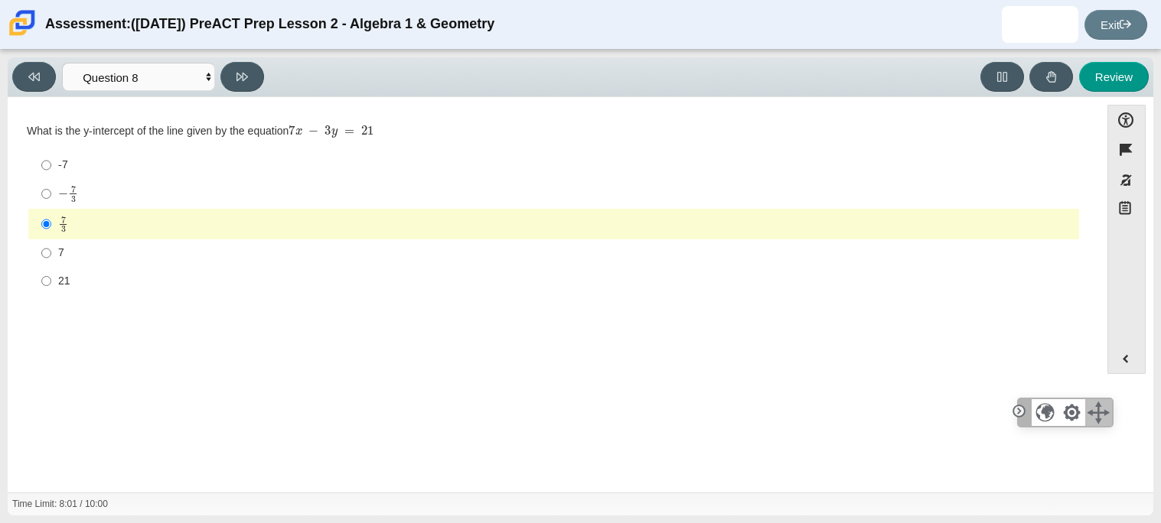
click at [66, 207] on label "− 7 3 negative 7 thirds" at bounding box center [555, 194] width 1048 height 30
click at [51, 207] on input "− 7 3 negative 7 thirds" at bounding box center [46, 194] width 10 height 30
radio input "true"
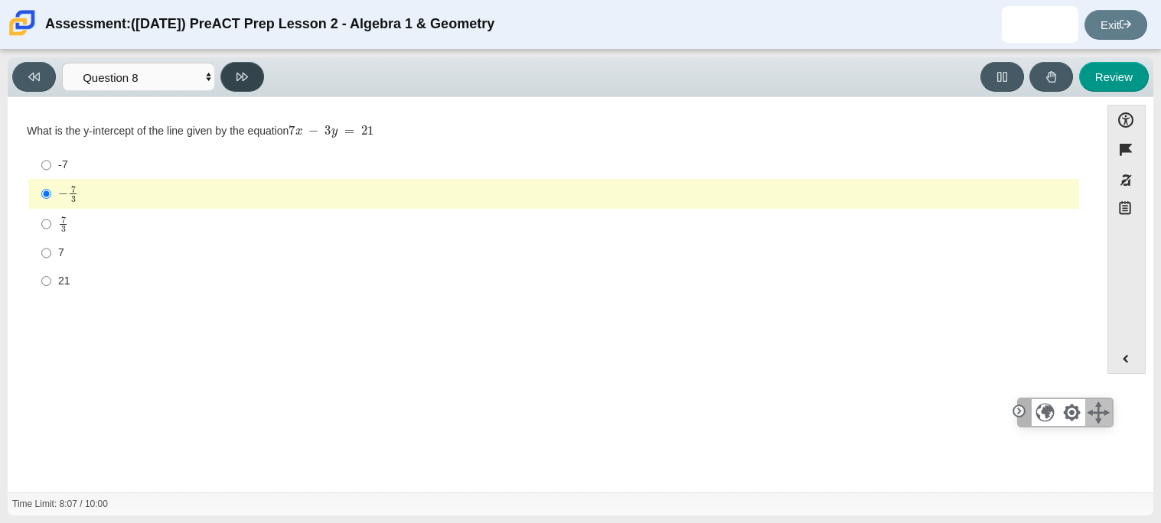
click at [236, 73] on icon at bounding box center [241, 77] width 11 height 8
select select "14773eaf-2ca1-47ae-afe7-a624a56f34b3"
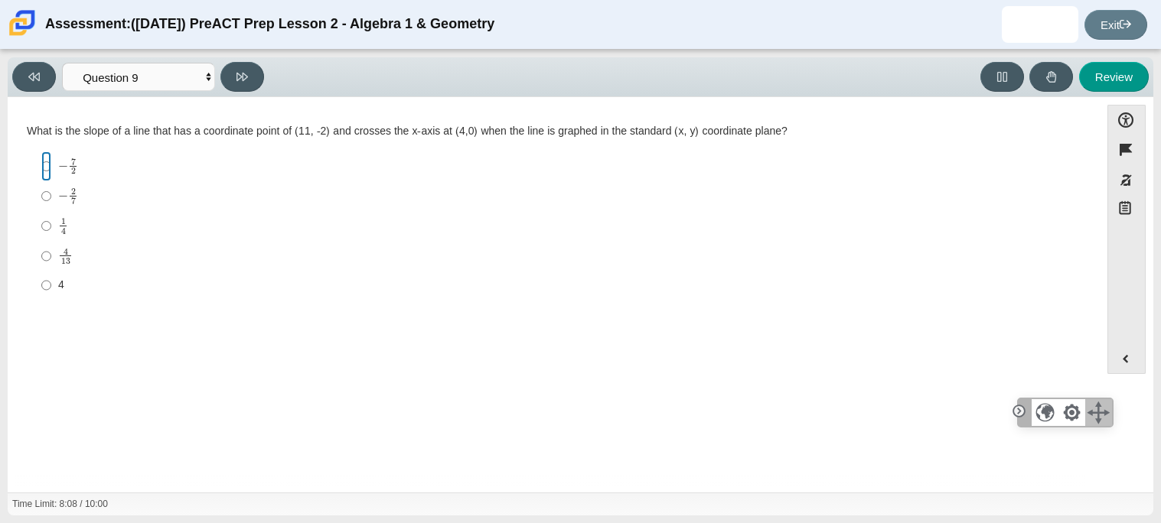
click at [49, 167] on input "− 7 2 negative 7 halves" at bounding box center [46, 166] width 10 height 30
radio input "true"
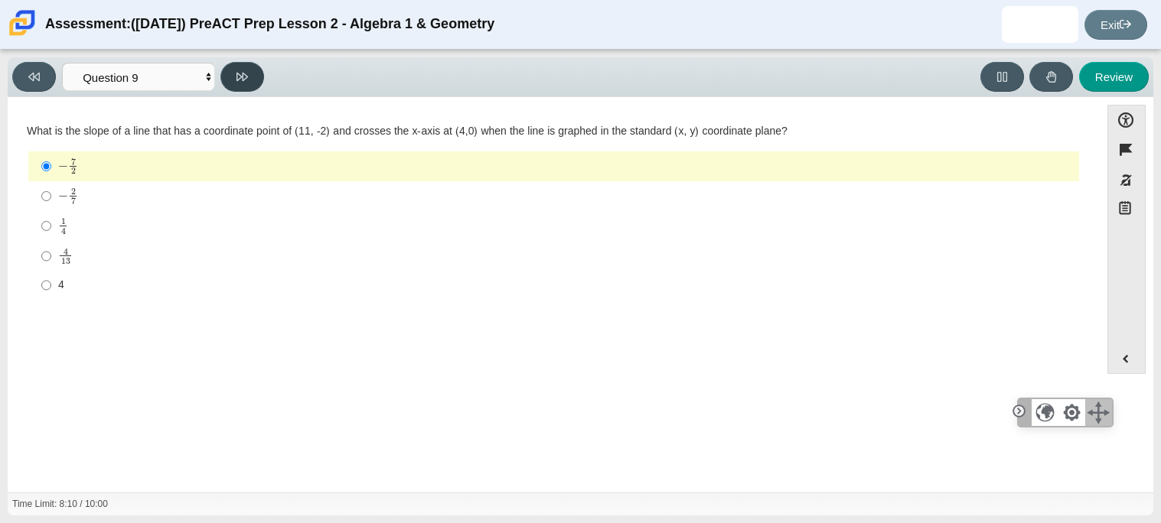
click at [243, 84] on button at bounding box center [242, 77] width 44 height 30
select select "96b71634-eacb-4f7e-8aef-411727d9bcba"
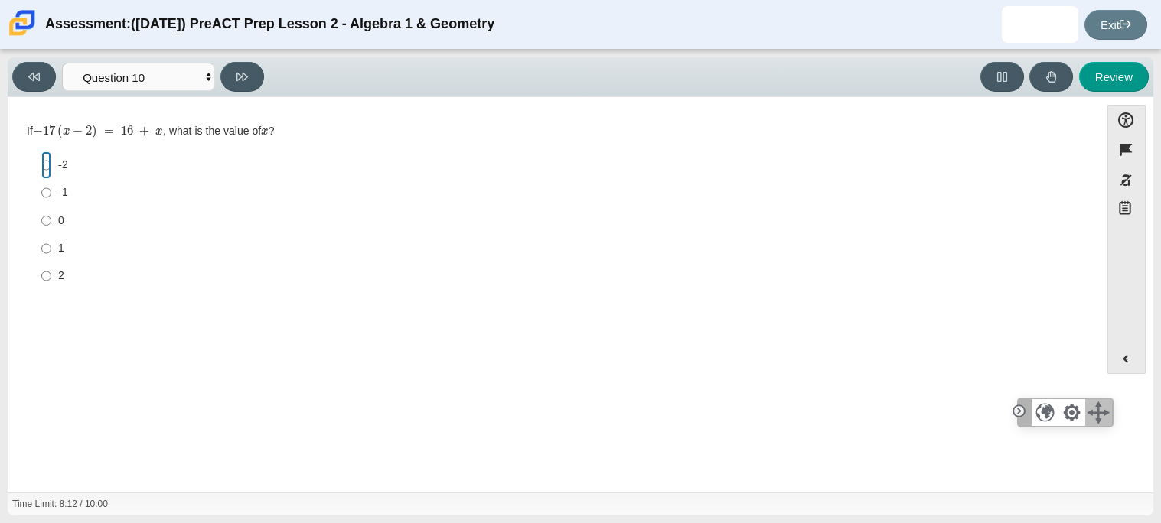
click at [47, 168] on input "-2 -2" at bounding box center [46, 165] width 10 height 28
radio input "true"
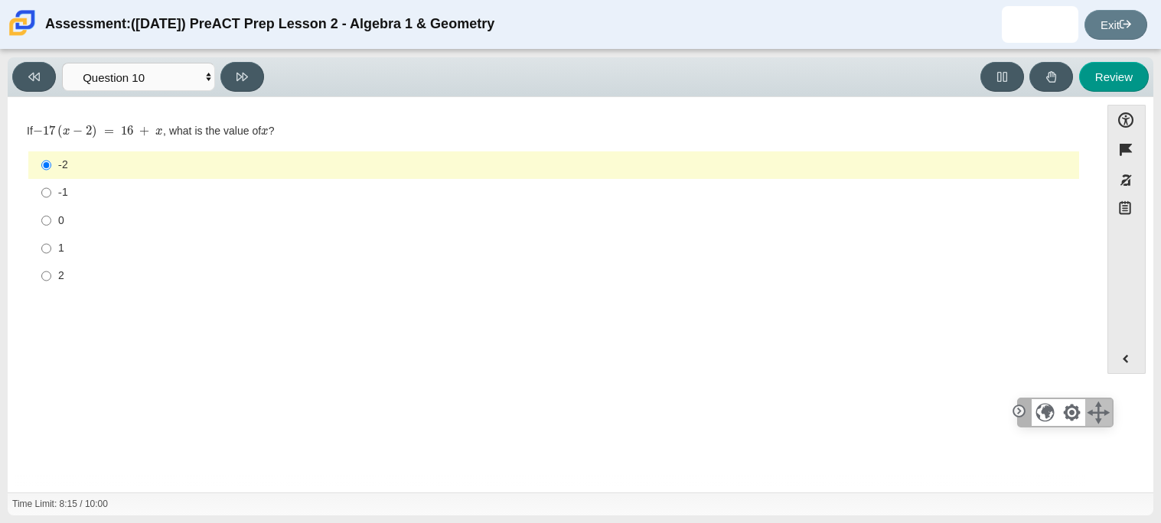
click at [235, 92] on div "Viewing Question 10 of 10 in Pacing Mode Questions Question 1 Question 2 Questi…" at bounding box center [580, 77] width 1145 height 40
click at [236, 90] on button at bounding box center [242, 77] width 44 height 30
select select "review"
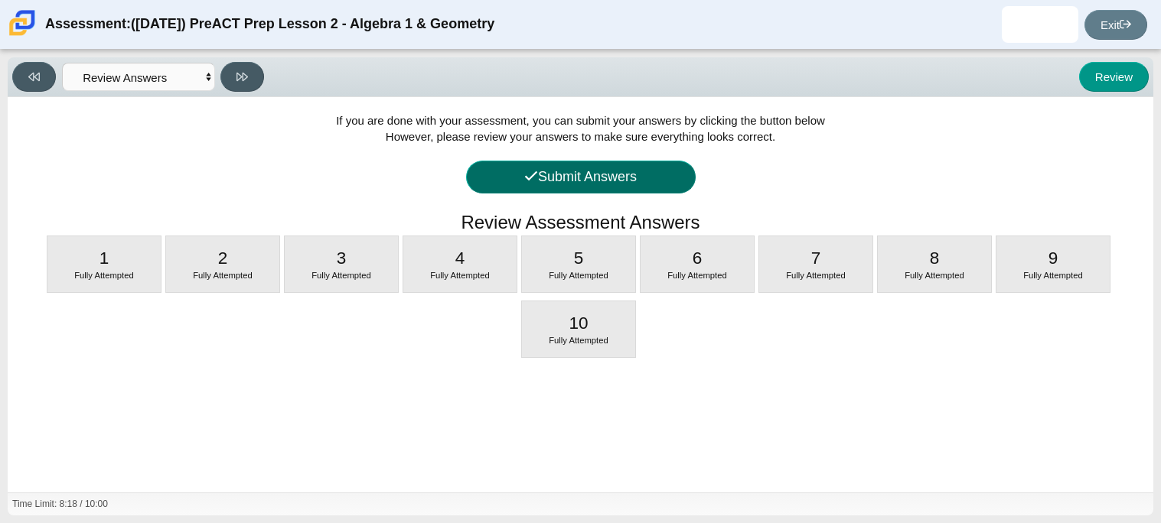
click at [478, 164] on button "Submit Answers" at bounding box center [581, 177] width 230 height 33
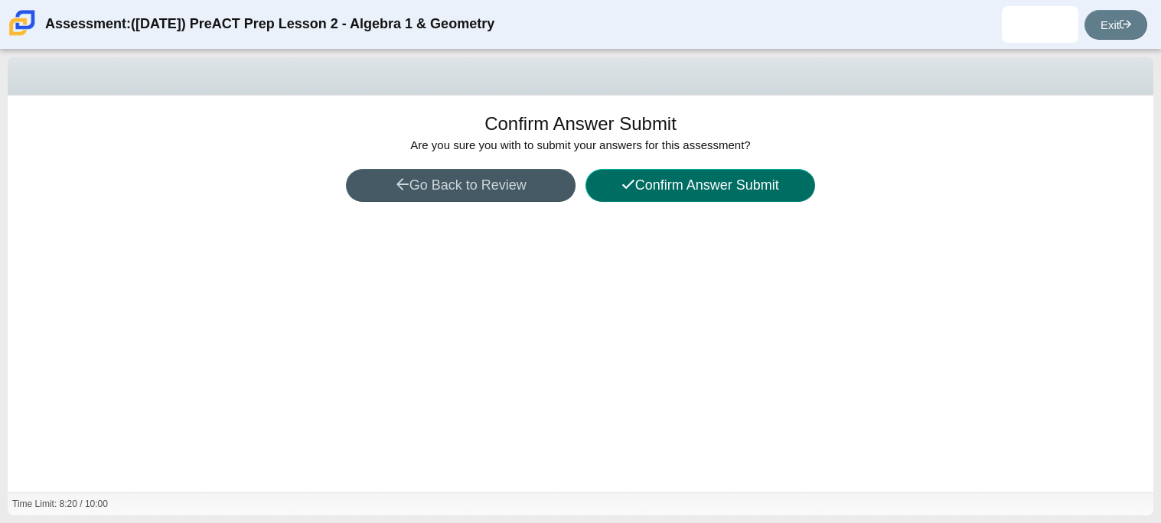
click at [706, 182] on button "Confirm Answer Submit" at bounding box center [700, 185] width 230 height 33
